Goal: Navigation & Orientation: Find specific page/section

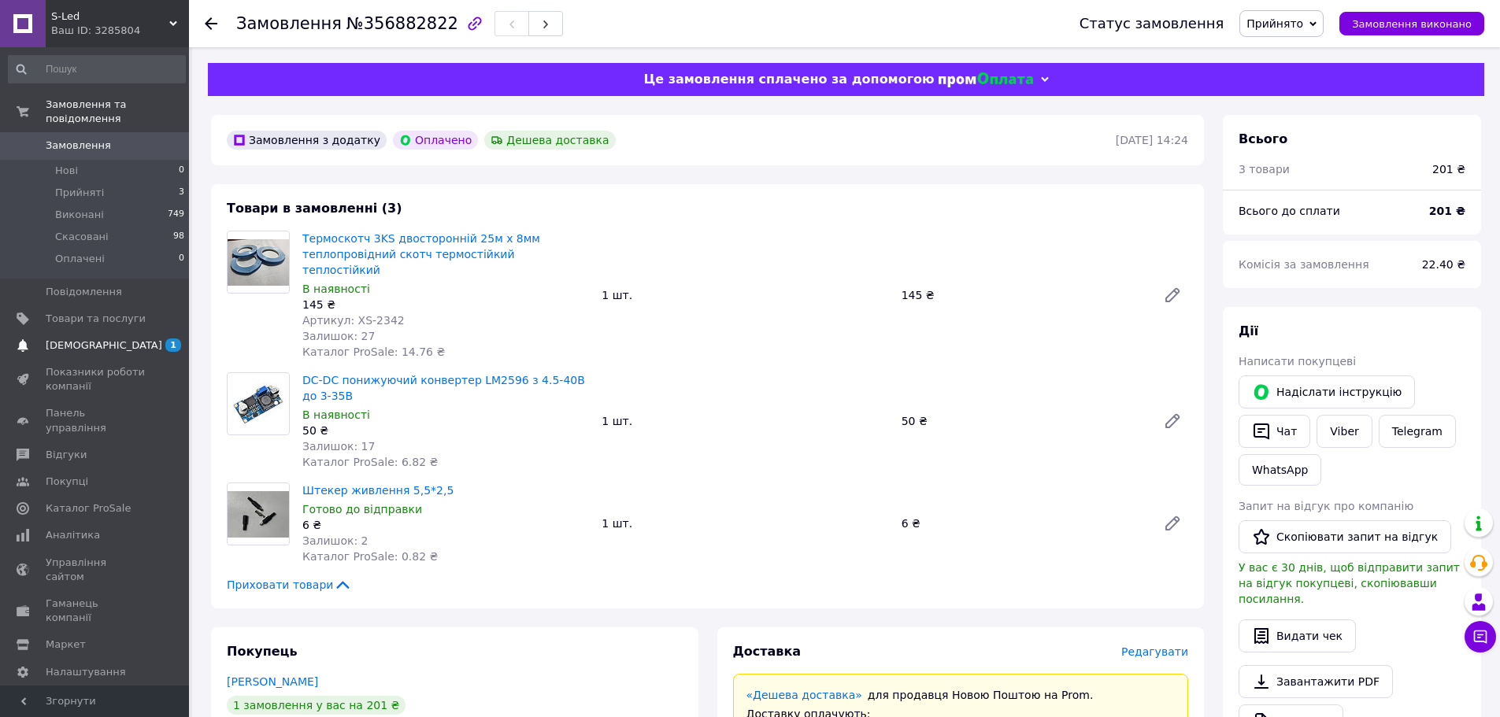
click at [123, 343] on ul "Замовлення та повідомлення Замовлення 0 Нові 0 Прийняті 3 Виконані 749 Скасован…" at bounding box center [97, 416] width 194 height 650
click at [130, 339] on span "[DEMOGRAPHIC_DATA]" at bounding box center [96, 346] width 100 height 14
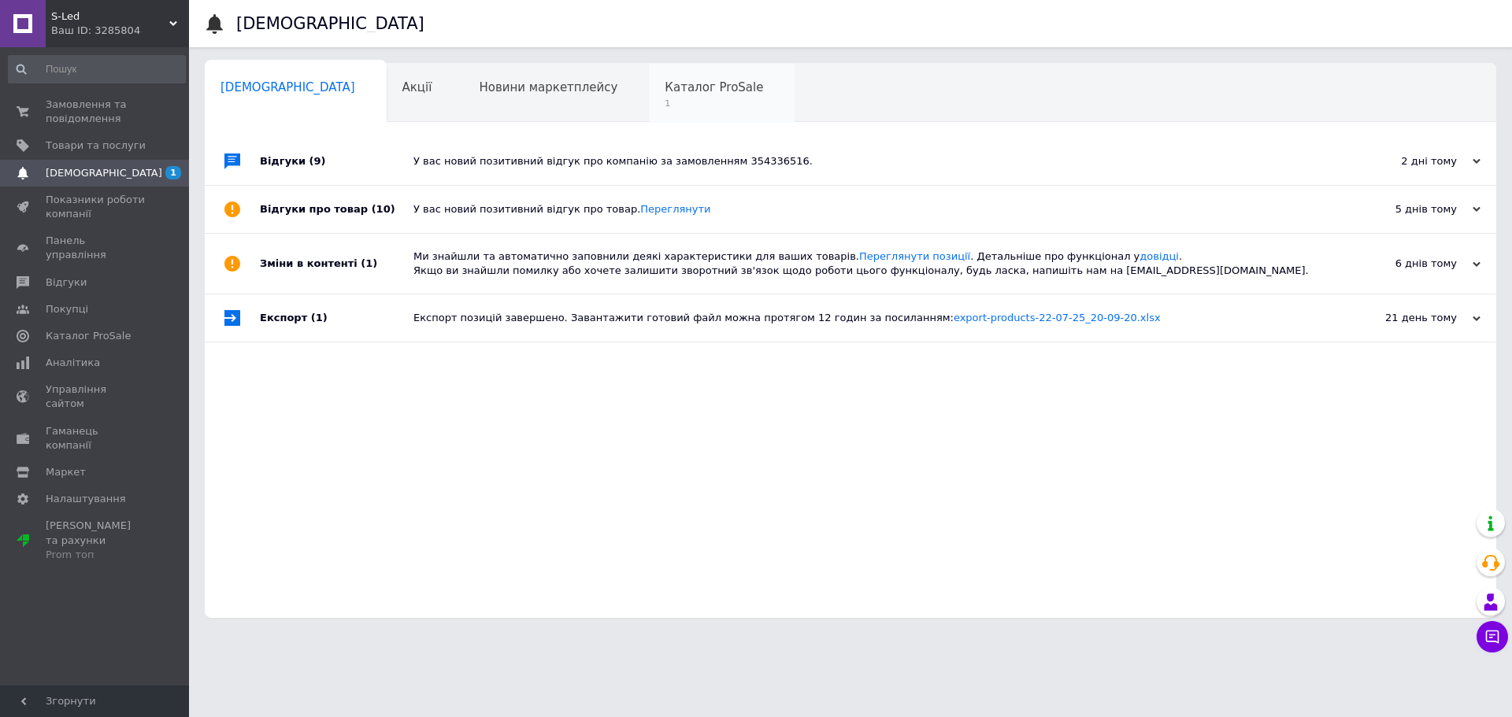
click at [649, 96] on div "Каталог ProSale 1" at bounding box center [722, 94] width 146 height 60
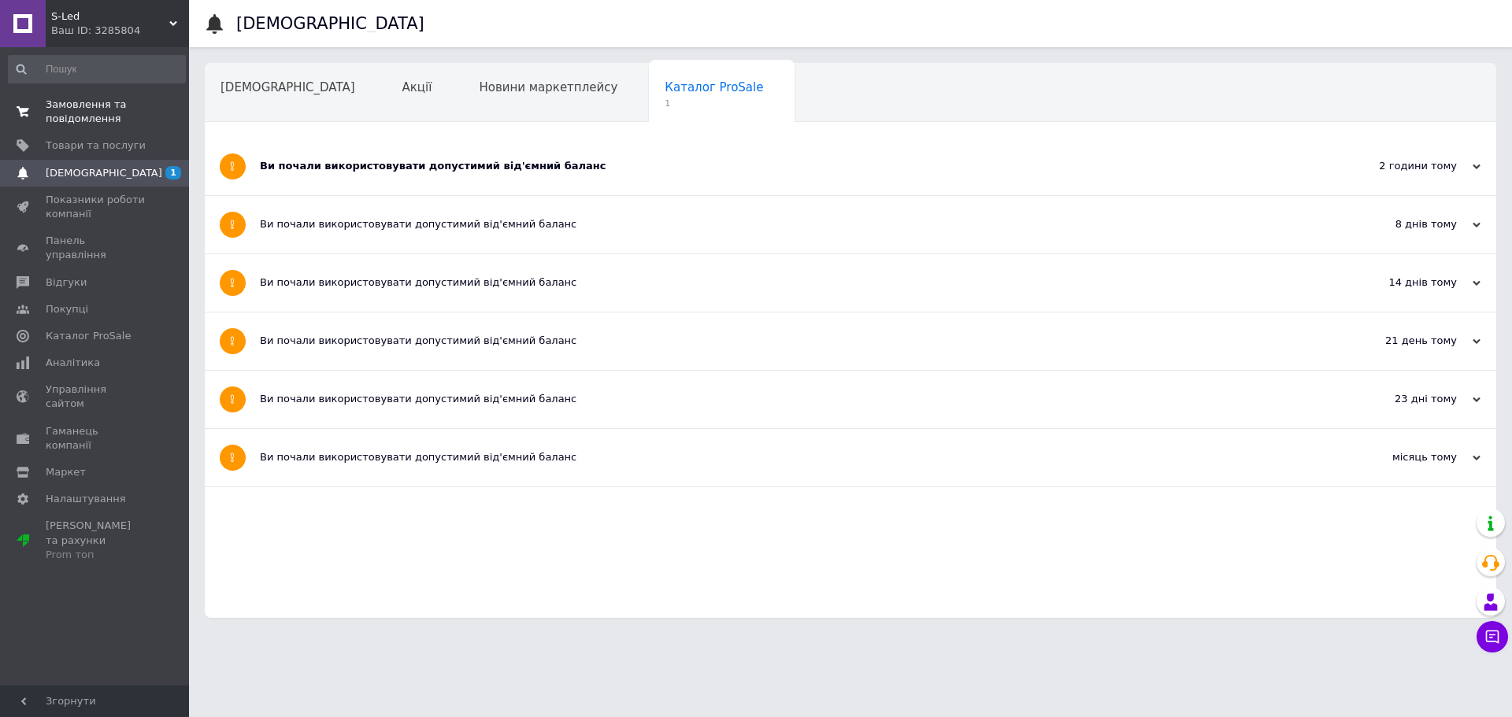
click at [50, 135] on link "Товари та послуги" at bounding box center [97, 145] width 194 height 27
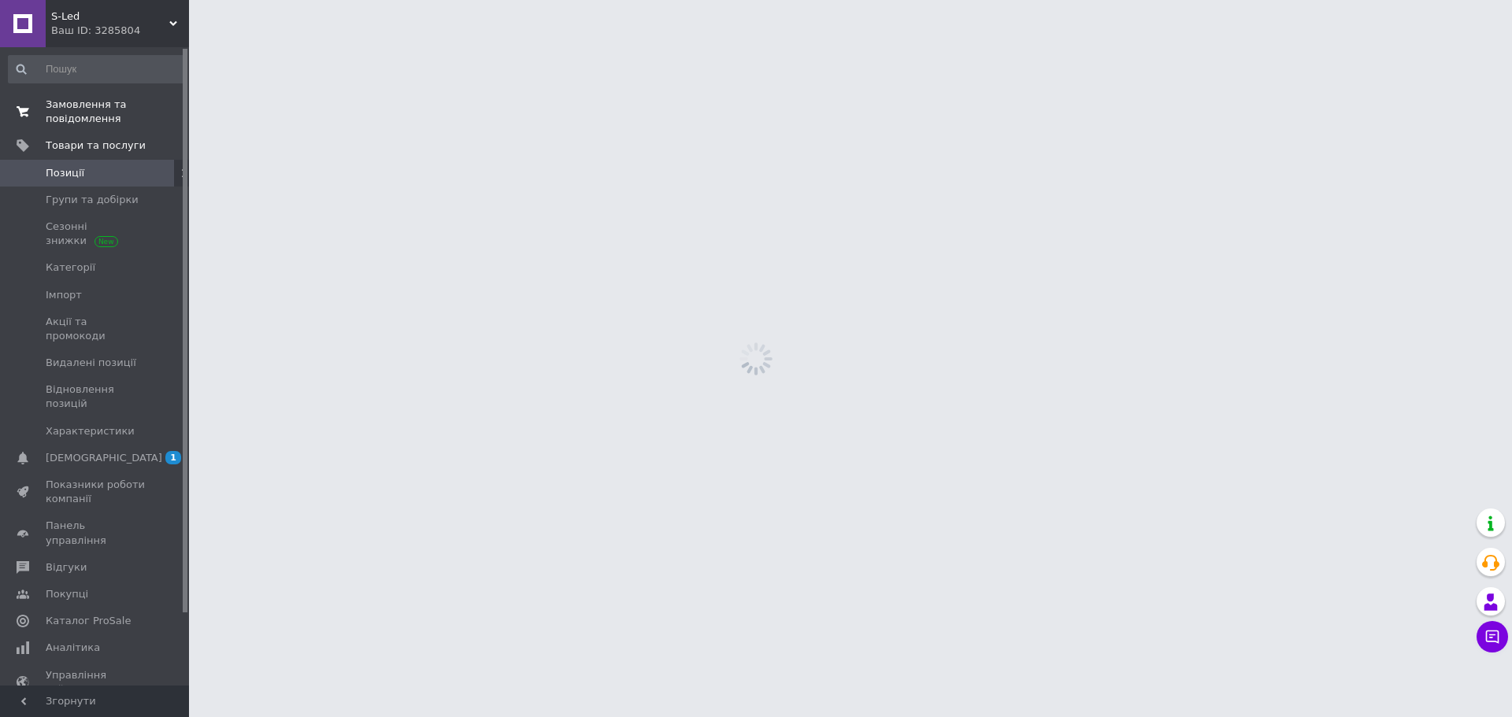
click at [79, 122] on span "Замовлення та повідомлення" at bounding box center [96, 112] width 100 height 28
